Goal: Find specific page/section: Find specific page/section

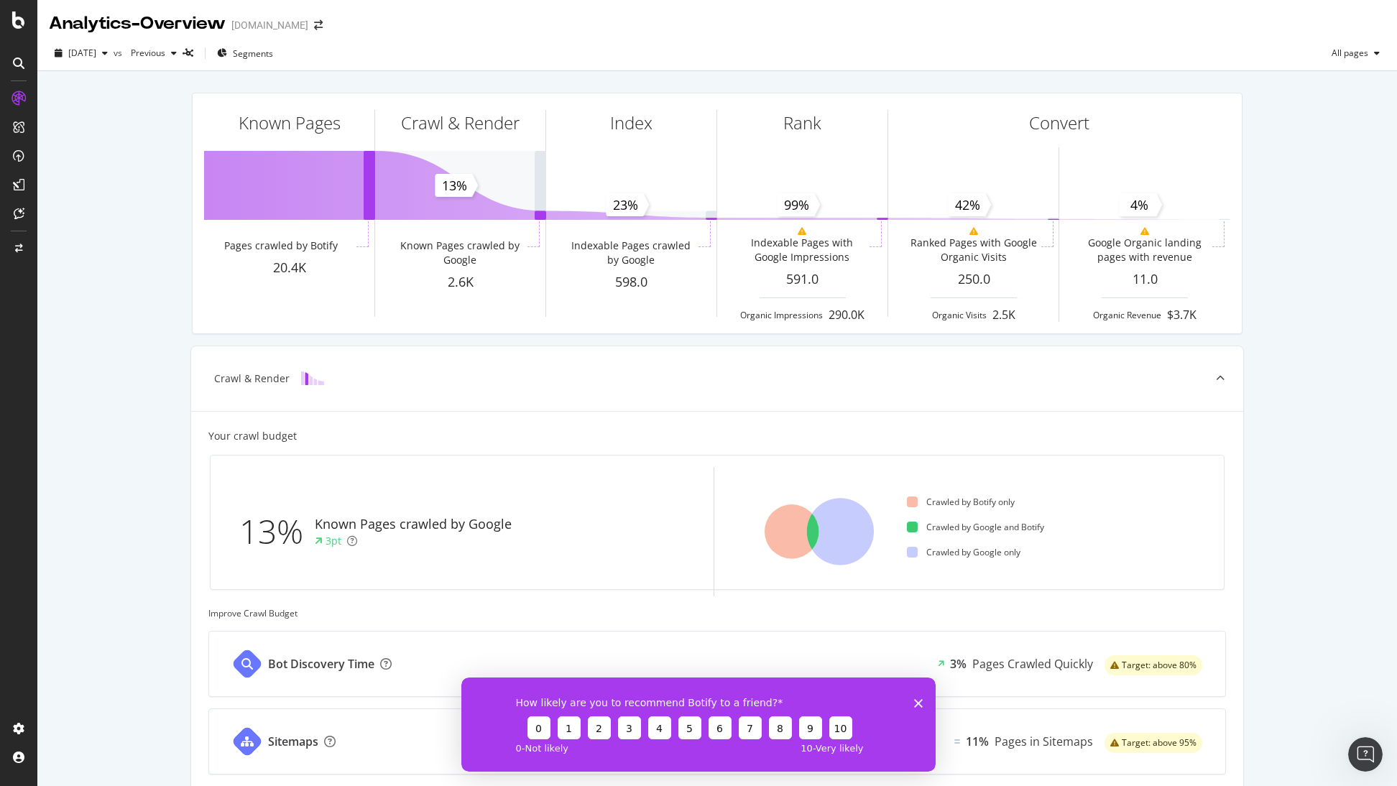
drag, startPoint x: 917, startPoint y: 701, endPoint x: 1379, endPoint y: 1378, distance: 819.8
click at [917, 701] on icon "Close survey" at bounding box center [918, 703] width 9 height 9
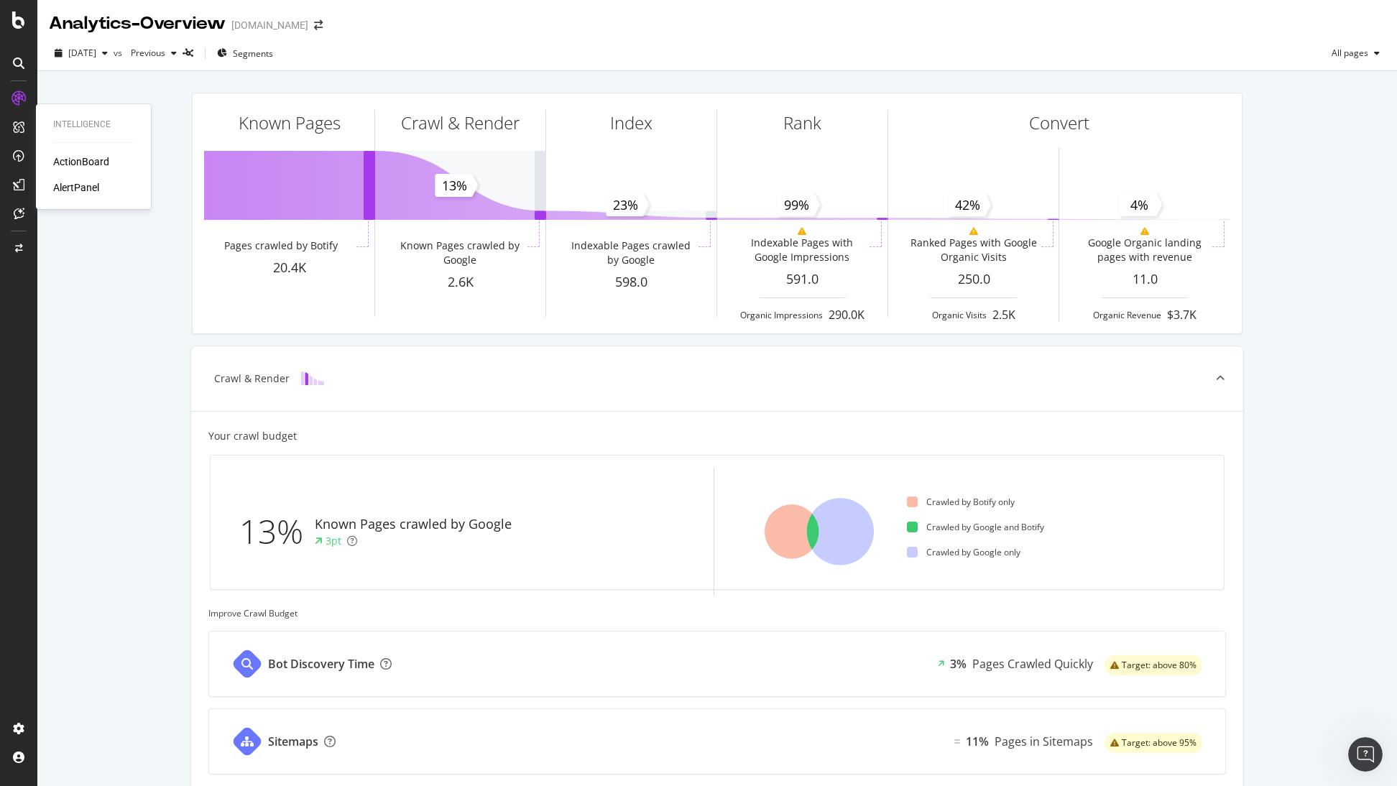
click at [73, 160] on div "ActionBoard" at bounding box center [81, 162] width 56 height 14
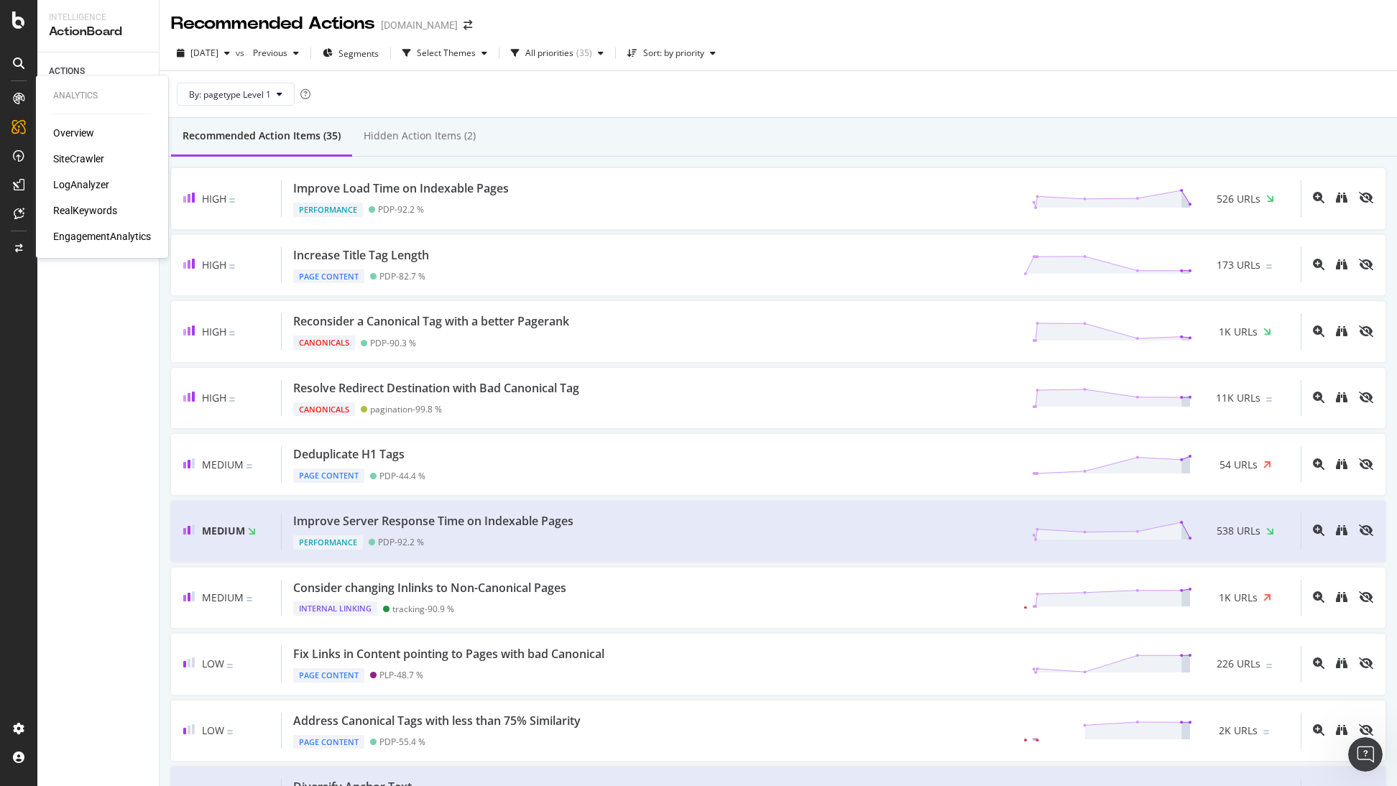
click at [18, 97] on icon at bounding box center [19, 99] width 12 height 12
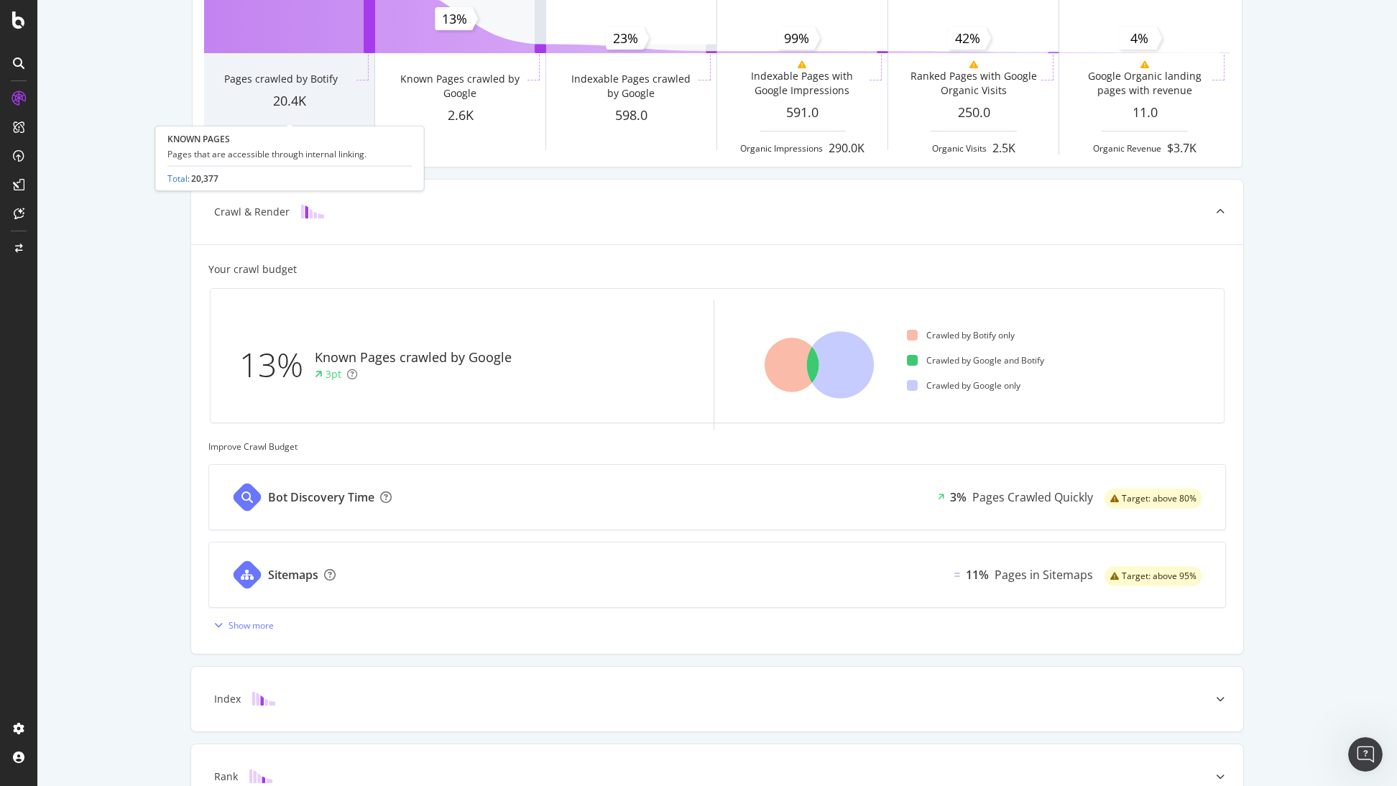
scroll to position [330, 0]
